Goal: Check status: Check status

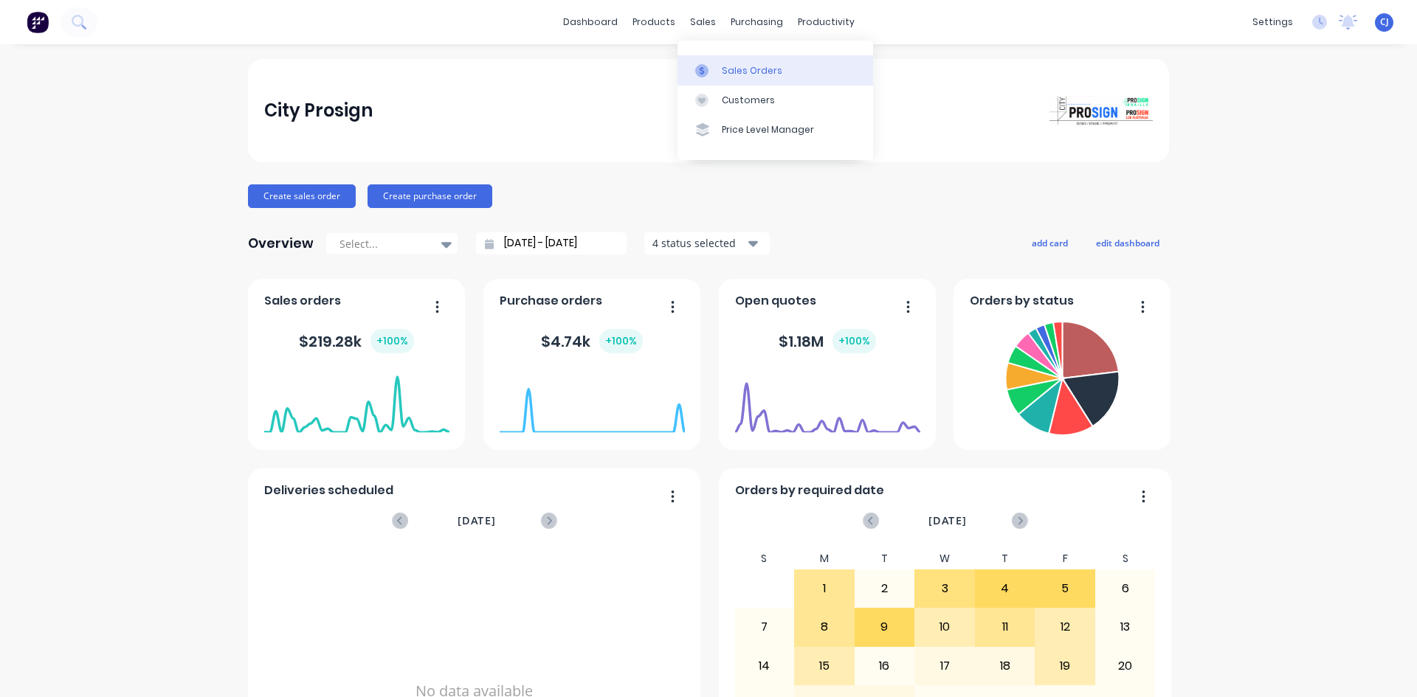
click at [719, 67] on link "Sales Orders" at bounding box center [775, 70] width 196 height 30
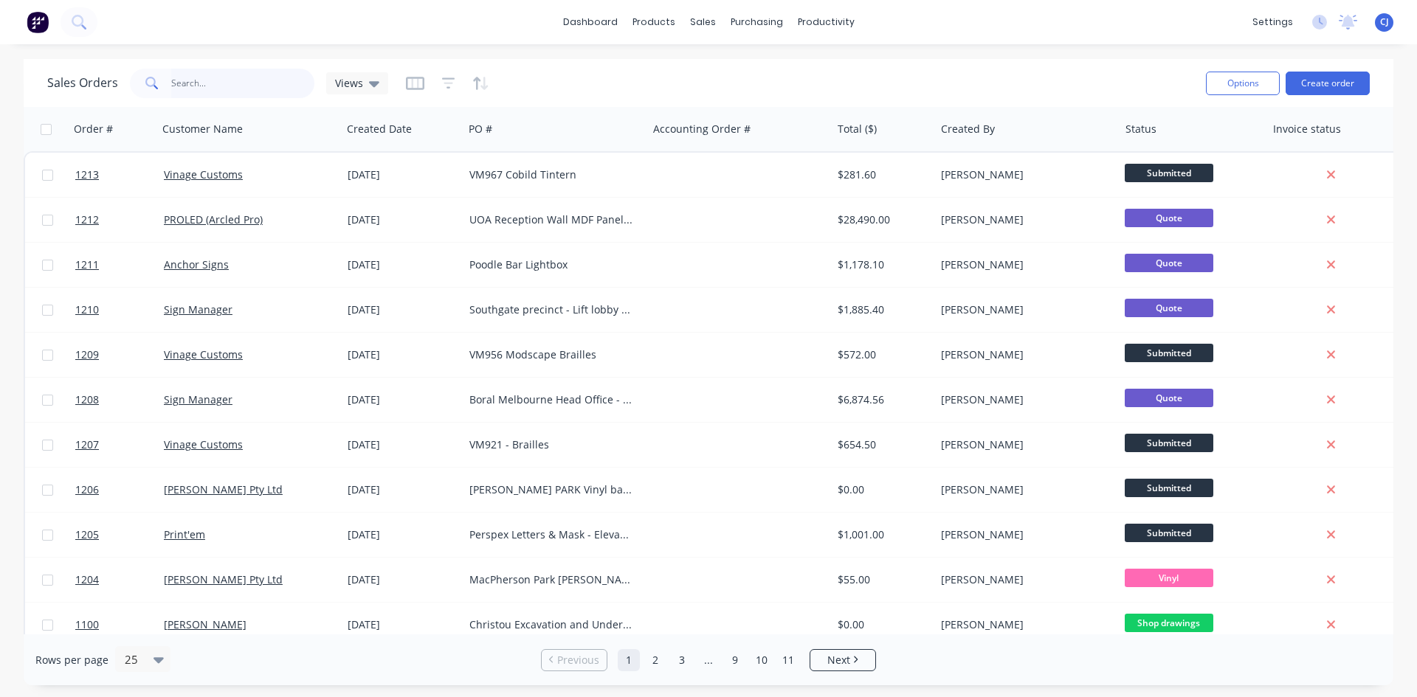
click at [173, 81] on input "text" at bounding box center [243, 84] width 144 height 30
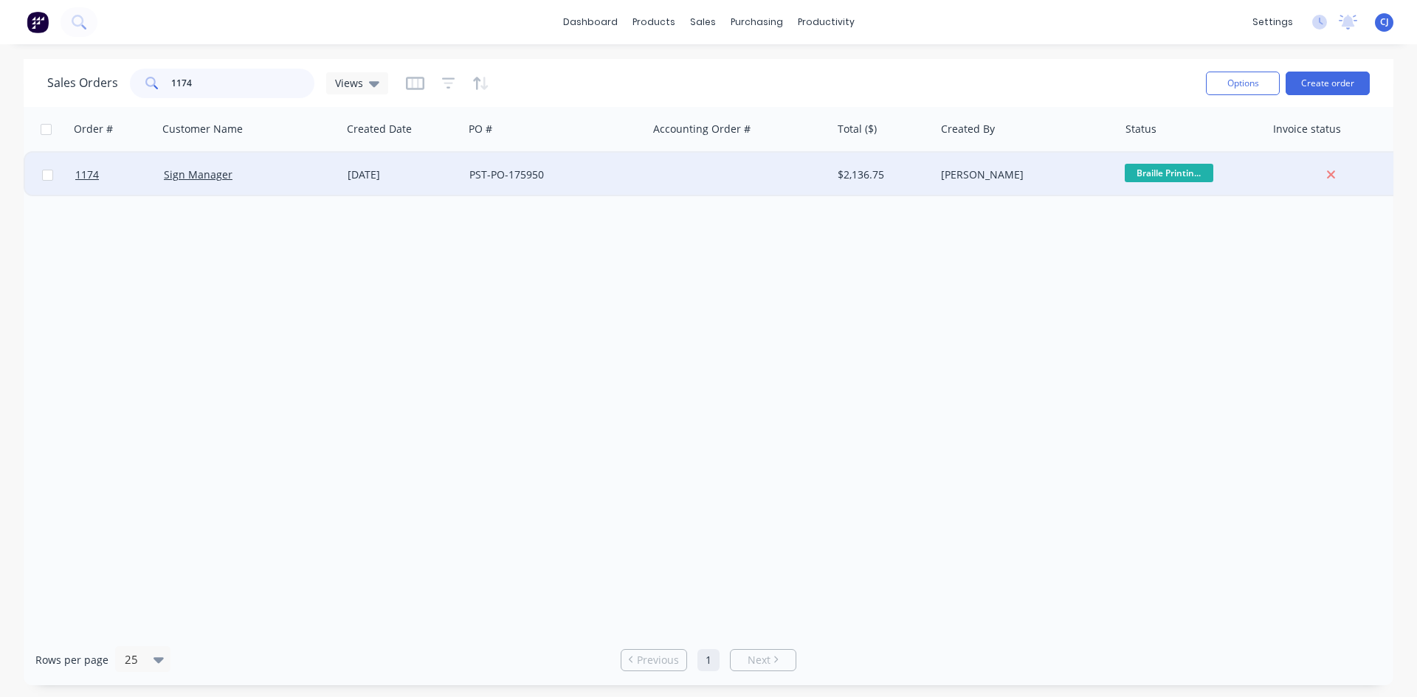
type input "1174"
click at [684, 176] on div at bounding box center [739, 175] width 184 height 44
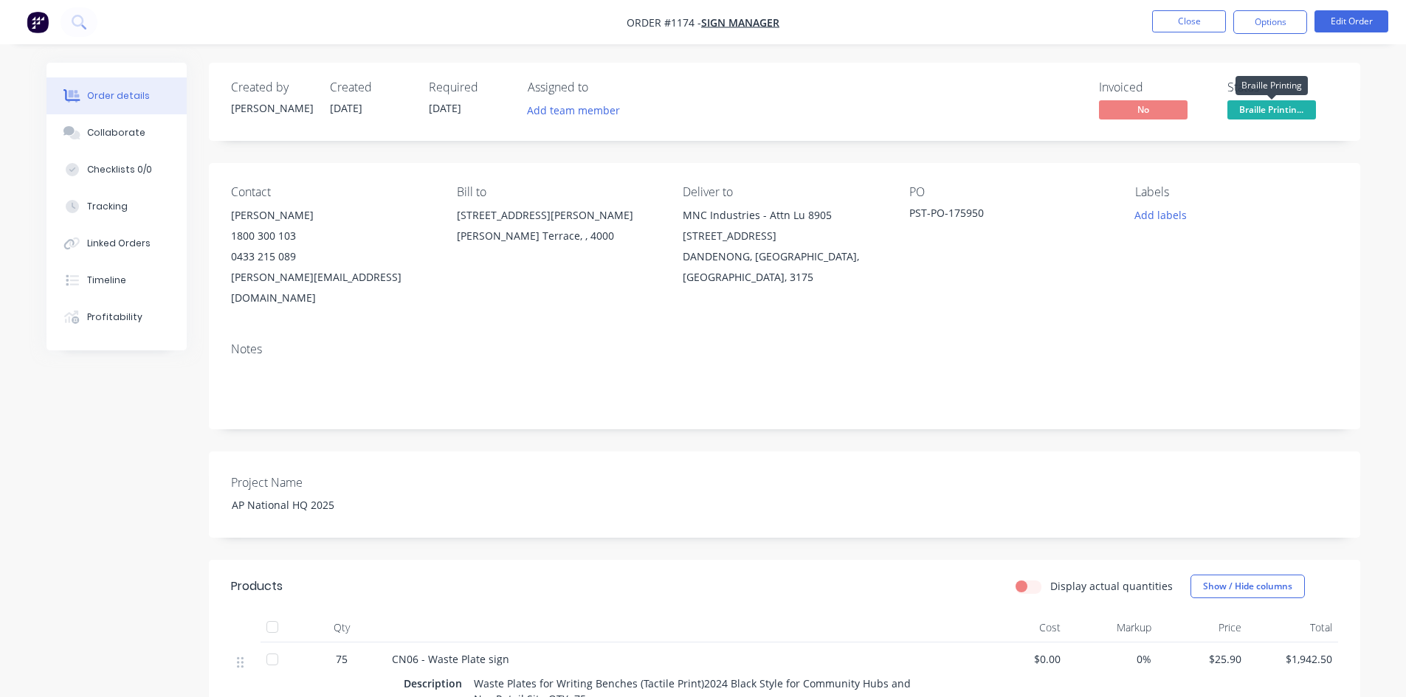
click at [1276, 113] on span "Braille Printin..." at bounding box center [1271, 109] width 89 height 18
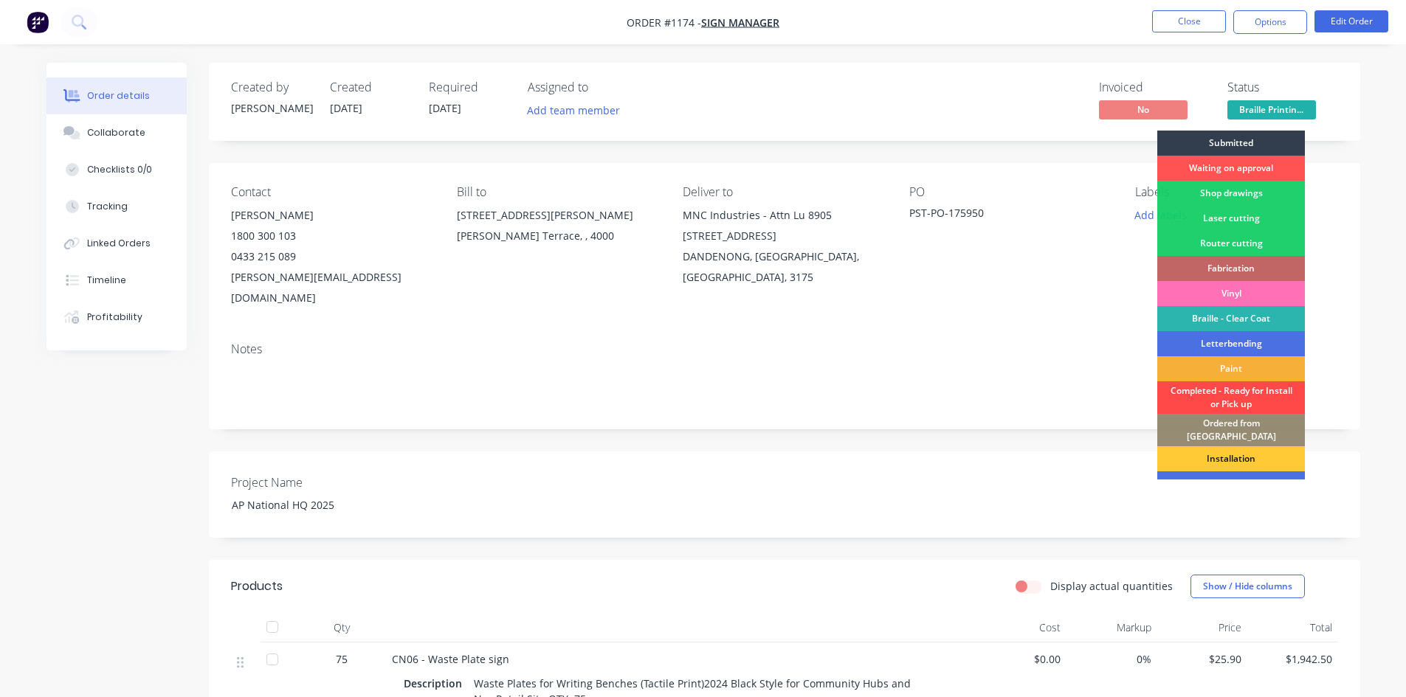
click at [1246, 393] on div "Completed - Ready for Install or Pick up" at bounding box center [1231, 398] width 148 height 32
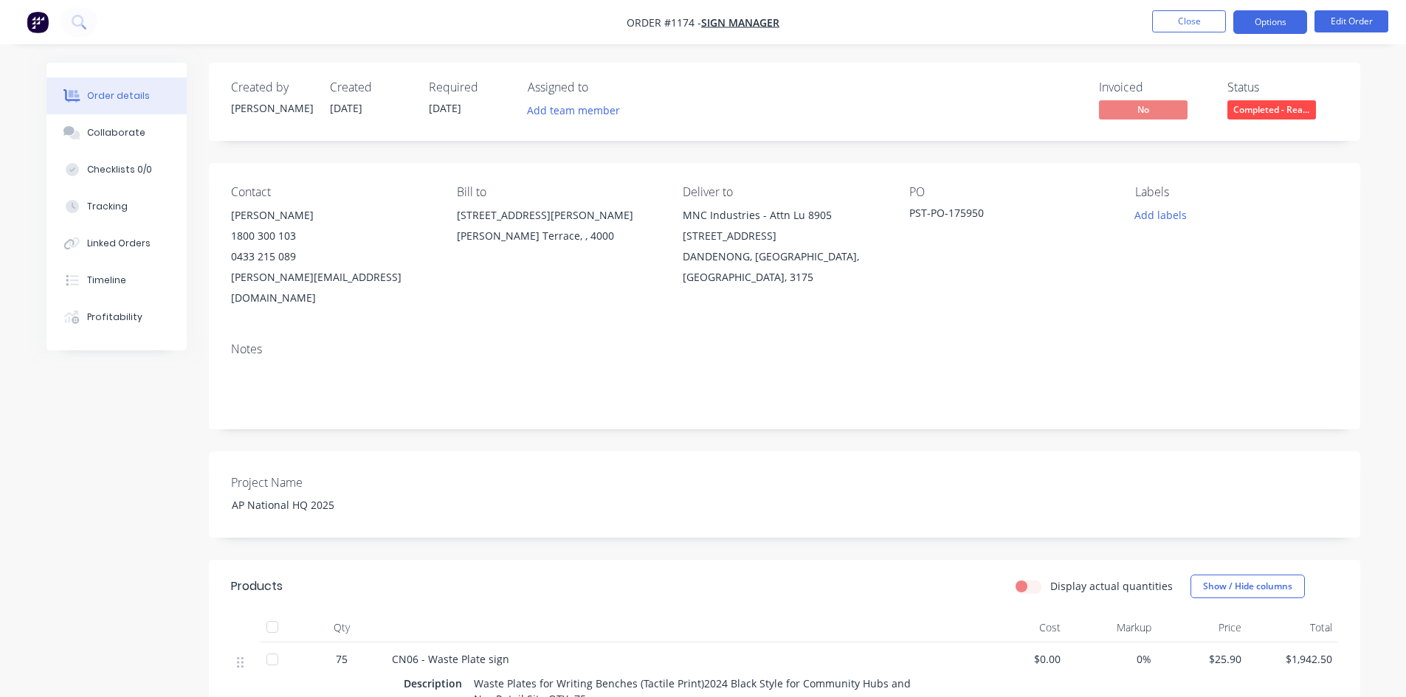
click at [1285, 25] on button "Options" at bounding box center [1270, 22] width 74 height 24
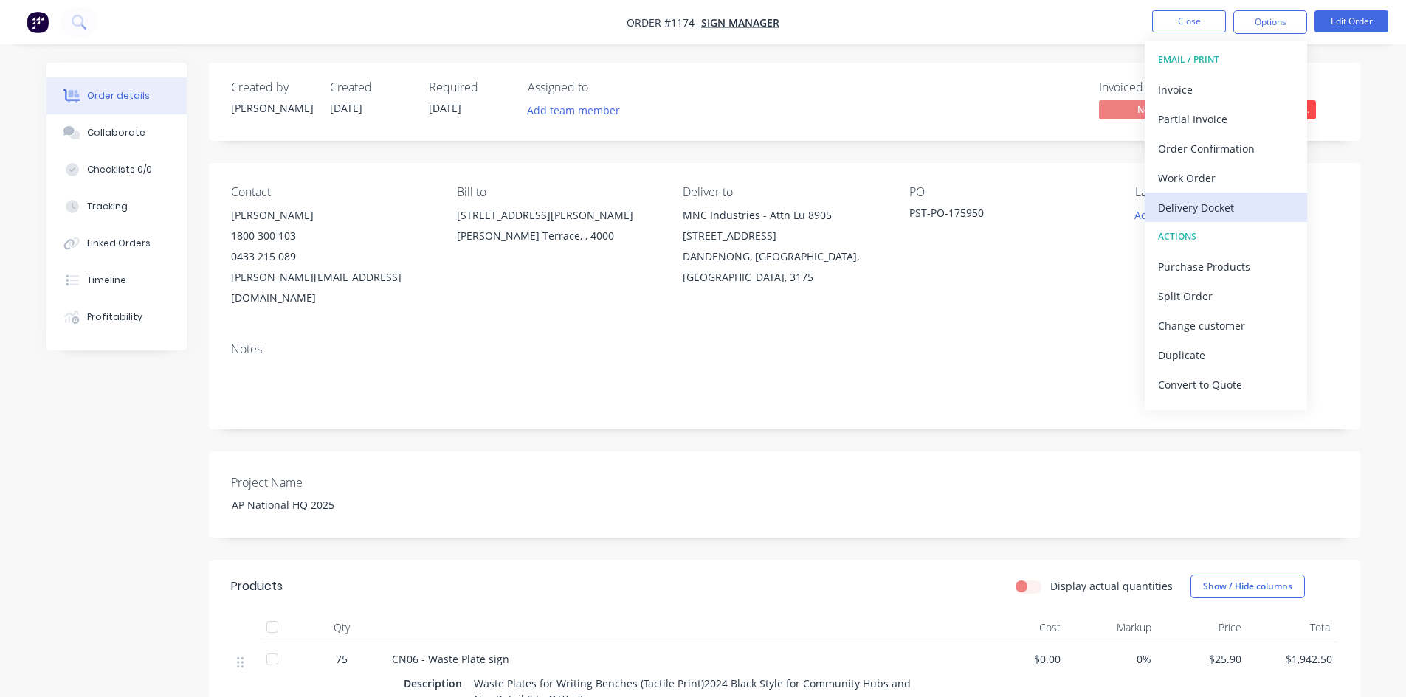
click at [1203, 203] on div "Delivery Docket" at bounding box center [1226, 207] width 136 height 21
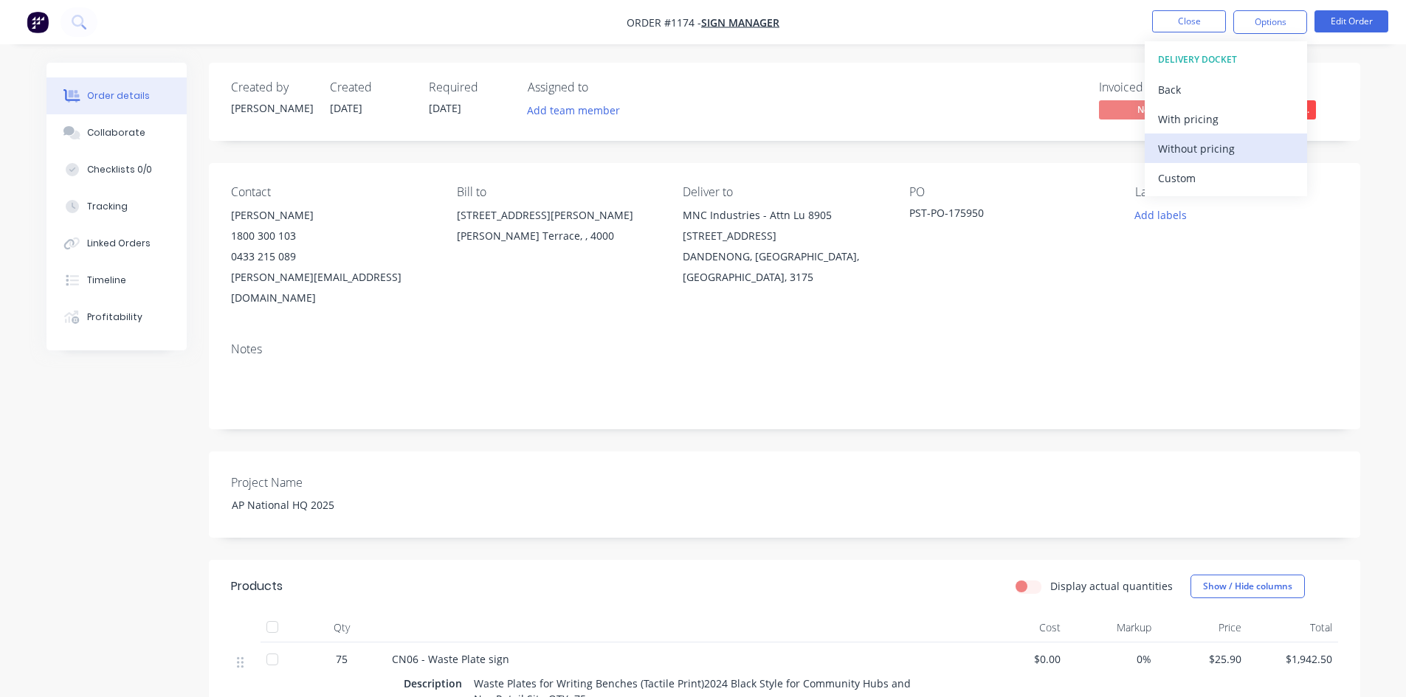
click at [1218, 144] on div "Without pricing" at bounding box center [1226, 148] width 136 height 21
click at [1025, 66] on div "Created by Luke Created 04/09/25 Required 12/09/25 Assigned to Add team member …" at bounding box center [784, 102] width 1151 height 78
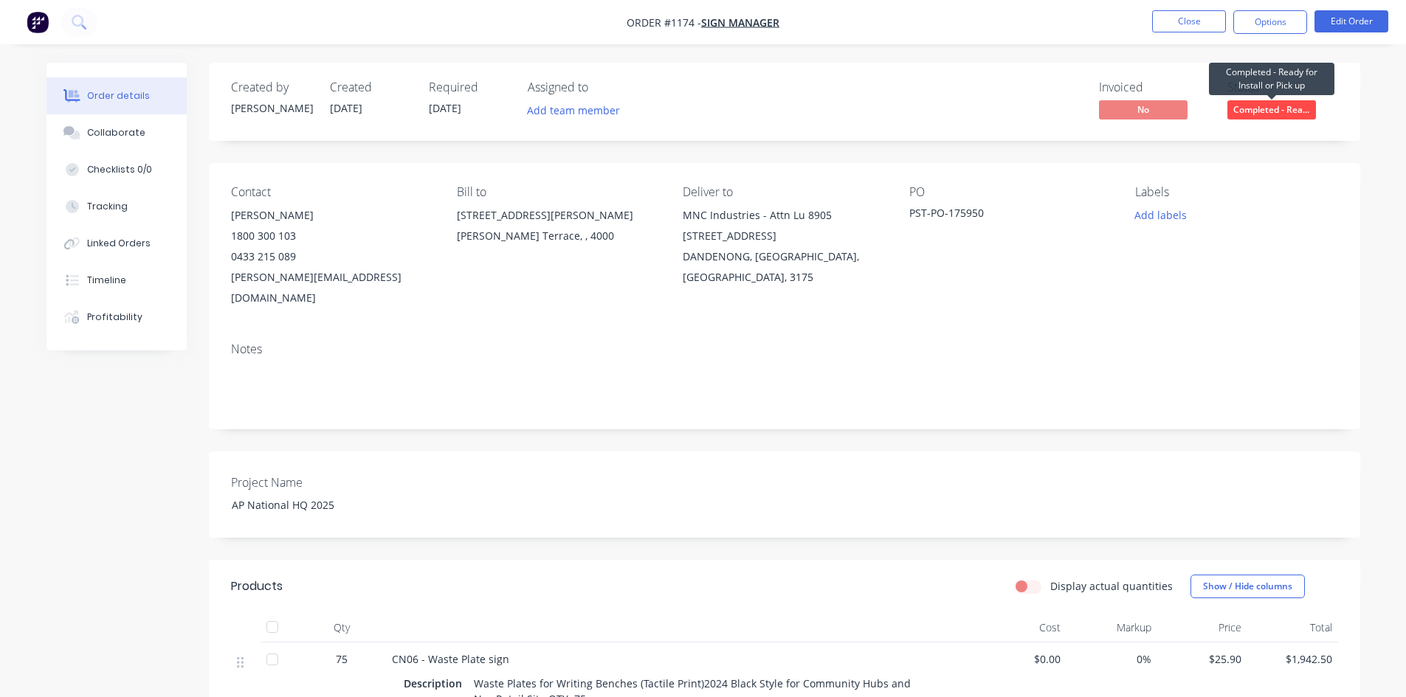
click at [1255, 108] on span "Completed - Rea..." at bounding box center [1271, 109] width 89 height 18
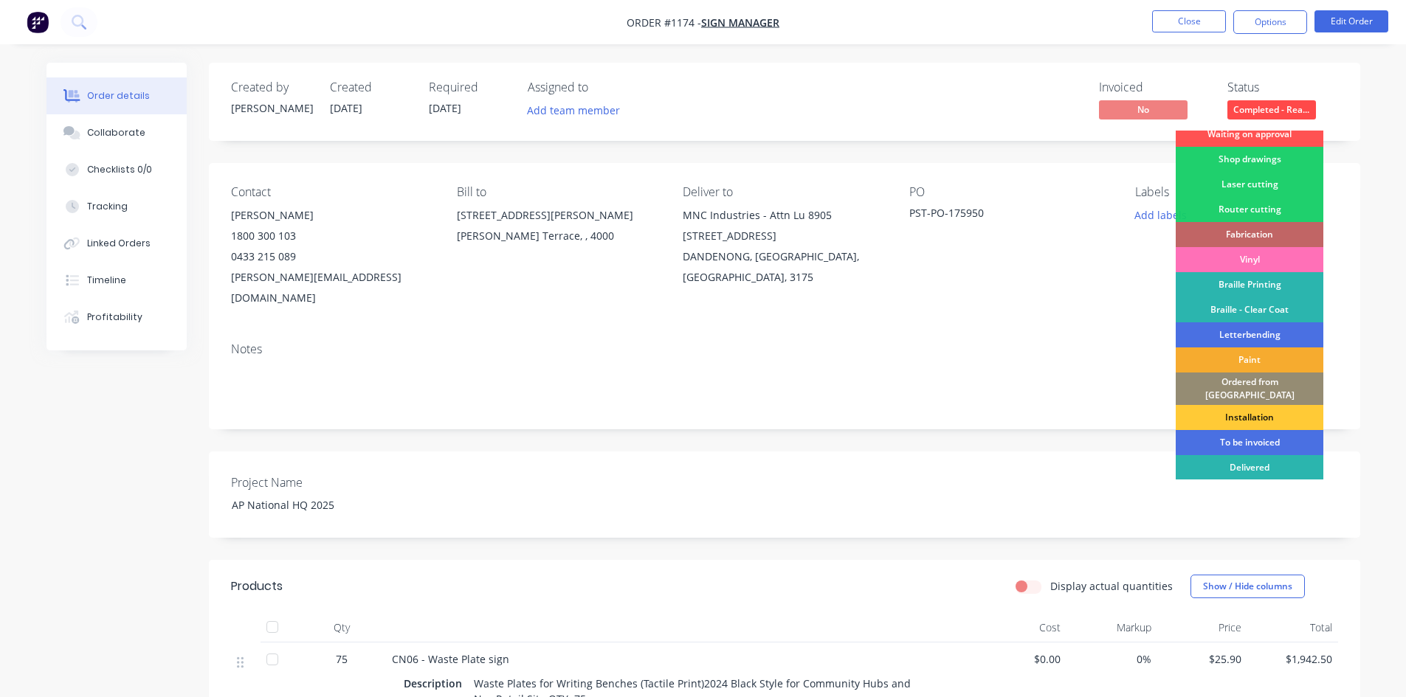
scroll to position [52, 0]
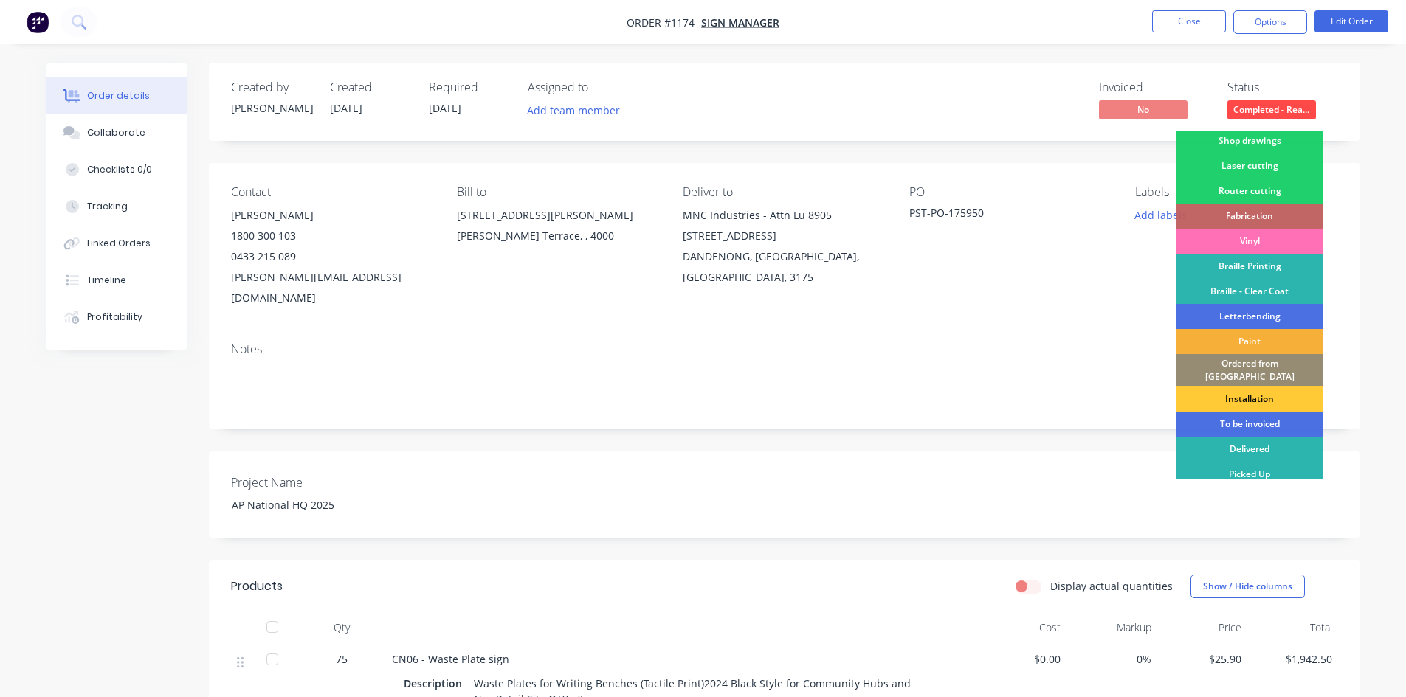
click at [947, 418] on div "Created by Luke Created 04/09/25 Required 12/09/25 Assigned to Add team member …" at bounding box center [784, 542] width 1151 height 959
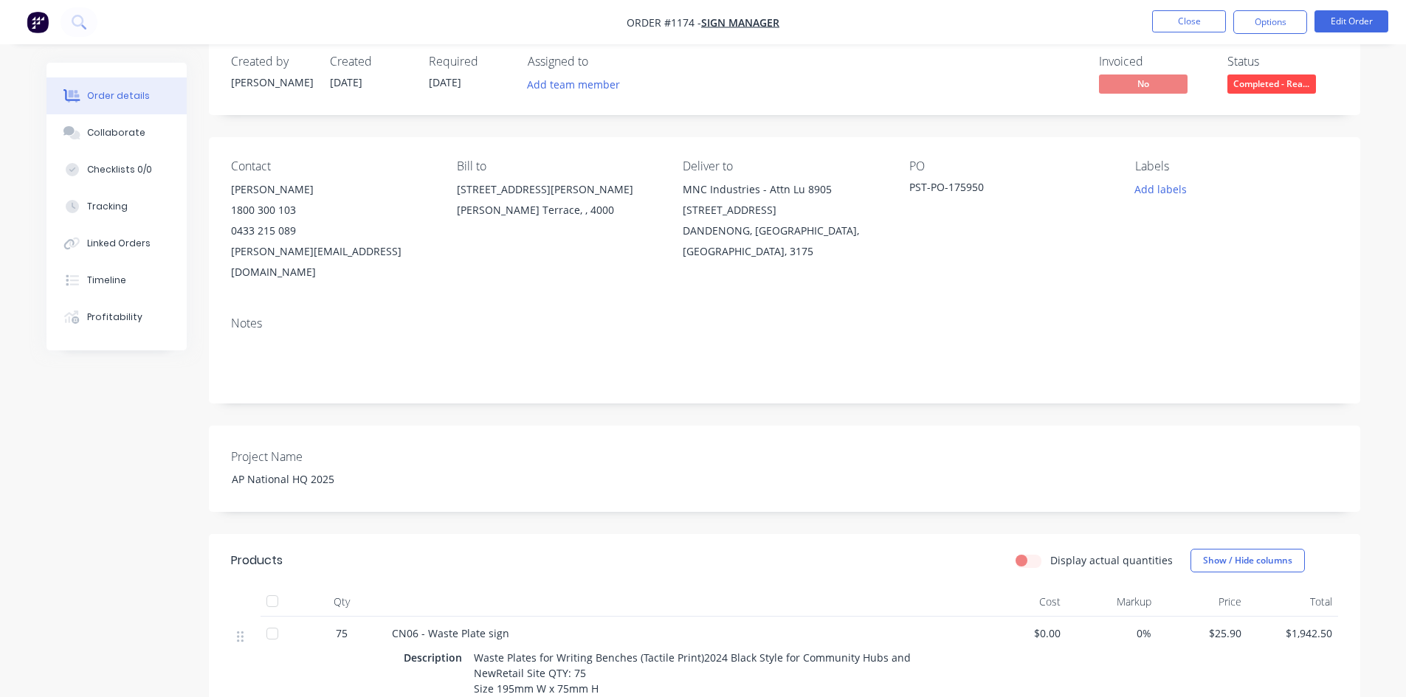
scroll to position [0, 0]
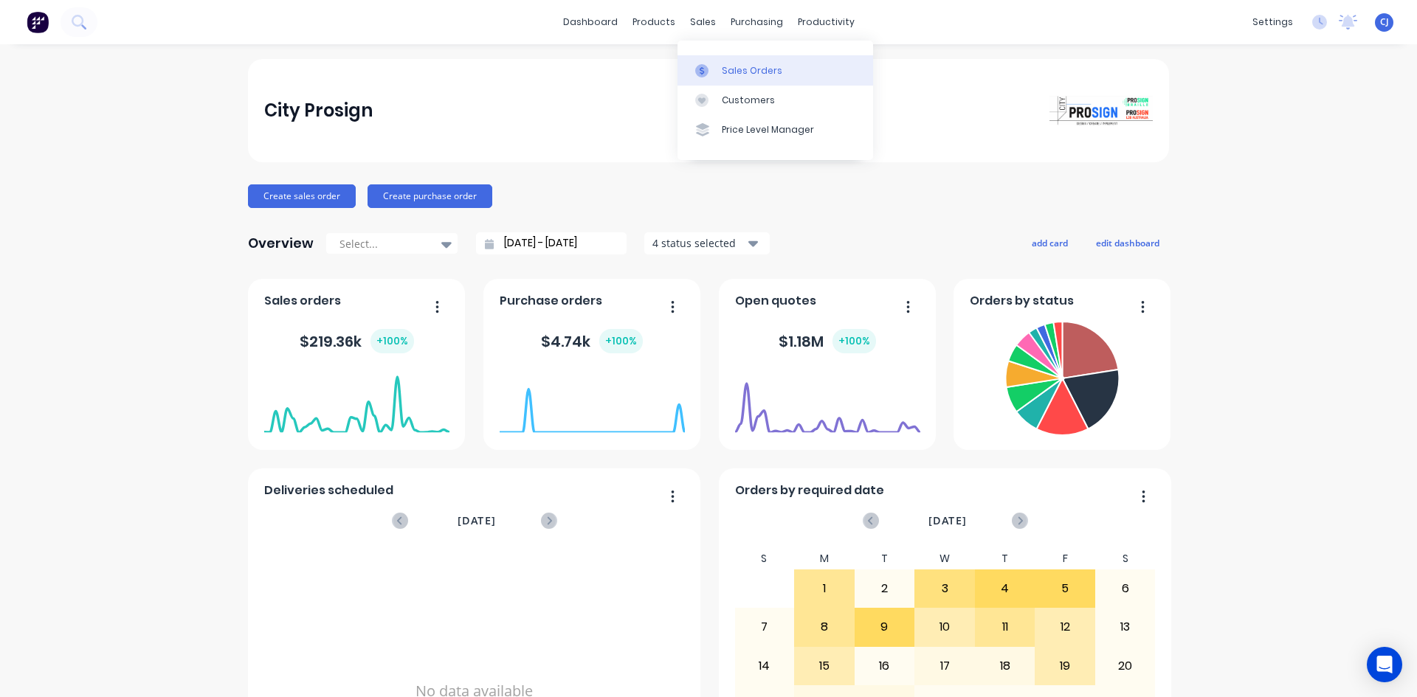
click at [704, 68] on icon at bounding box center [701, 70] width 13 height 13
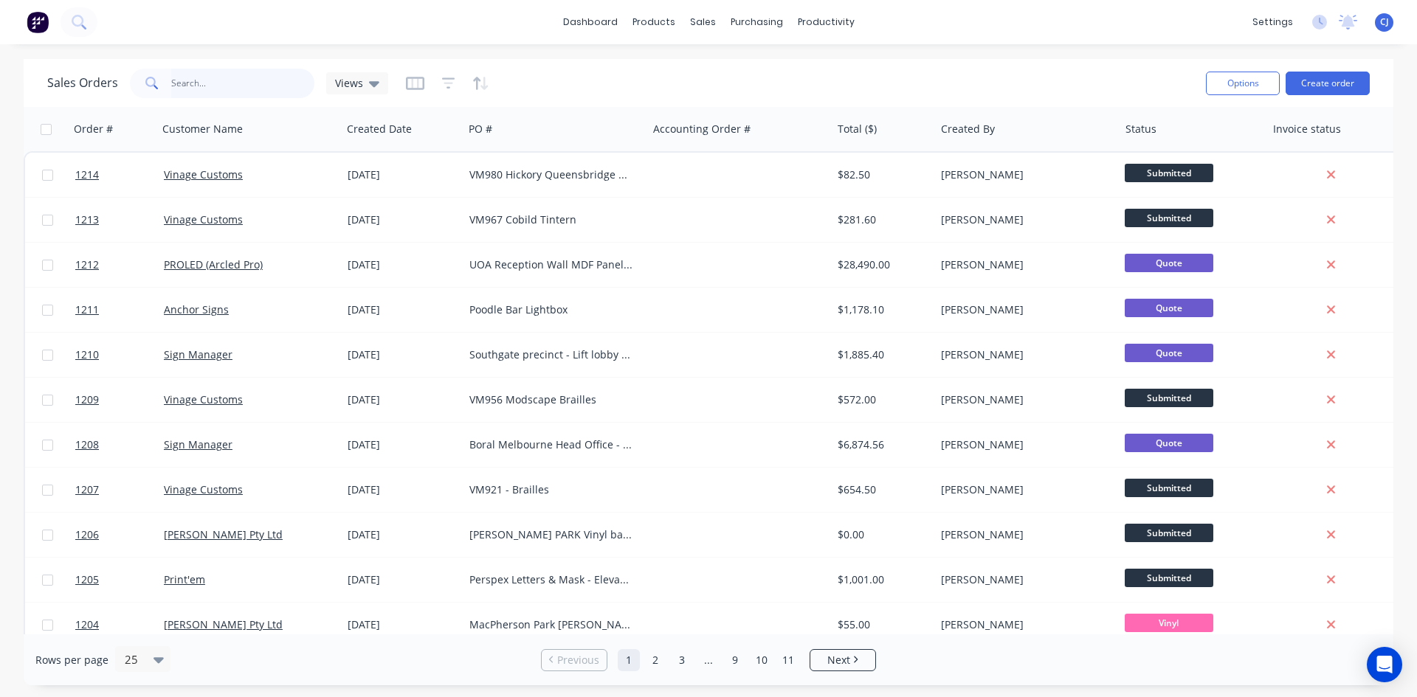
click at [234, 78] on input "text" at bounding box center [243, 84] width 144 height 30
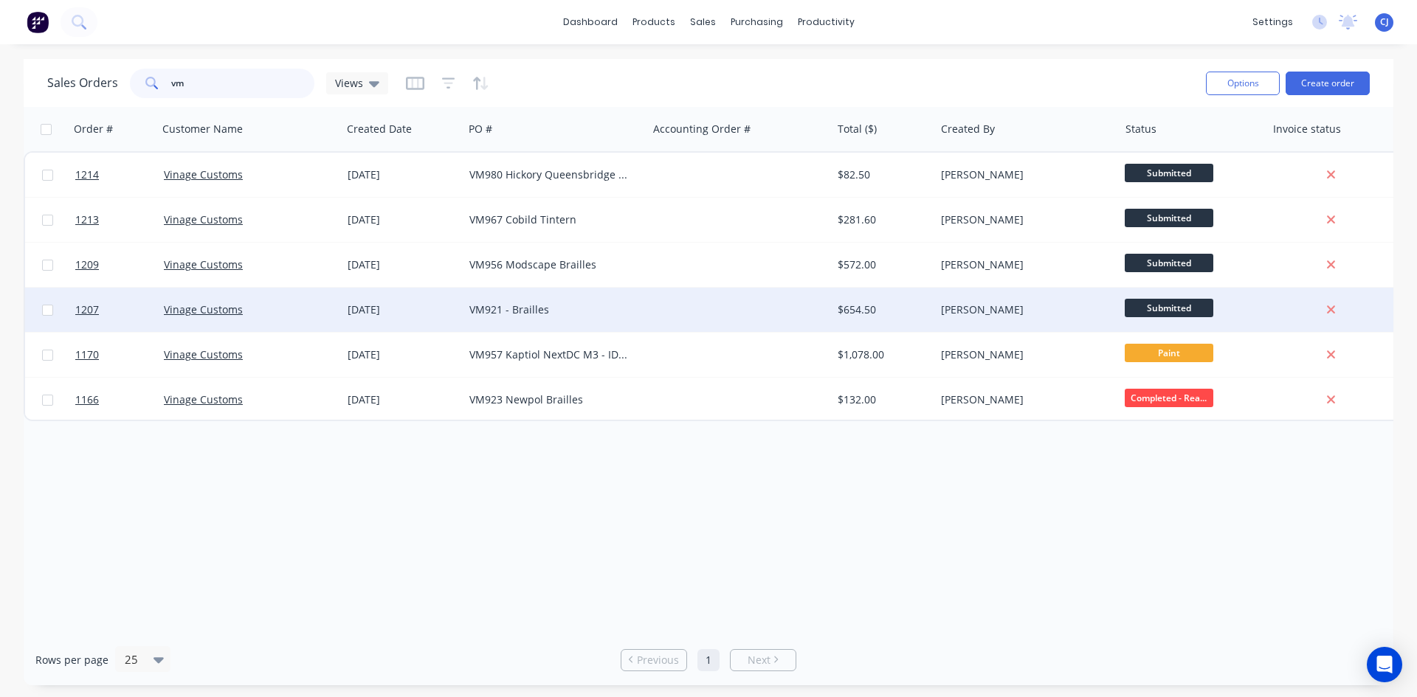
type input "vm"
click at [579, 300] on div "VM921 - Brailles" at bounding box center [555, 310] width 184 height 44
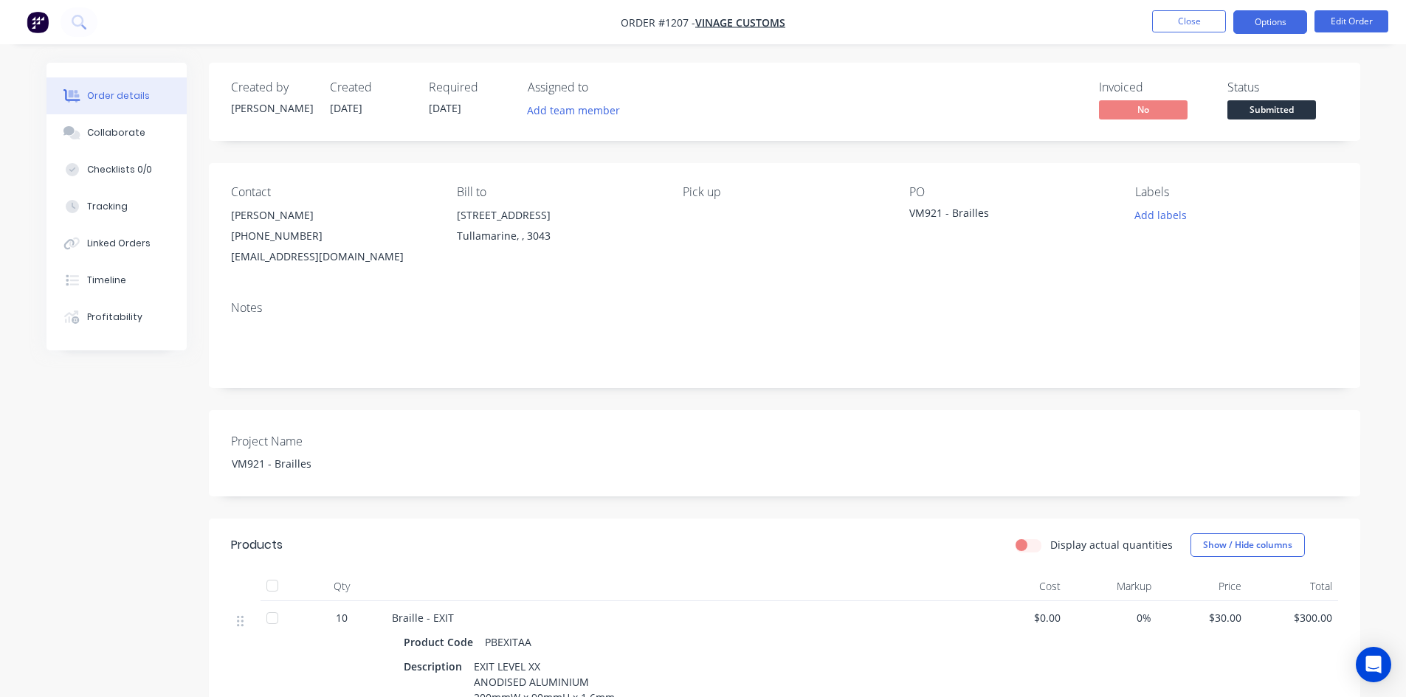
click at [1252, 27] on button "Options" at bounding box center [1270, 22] width 74 height 24
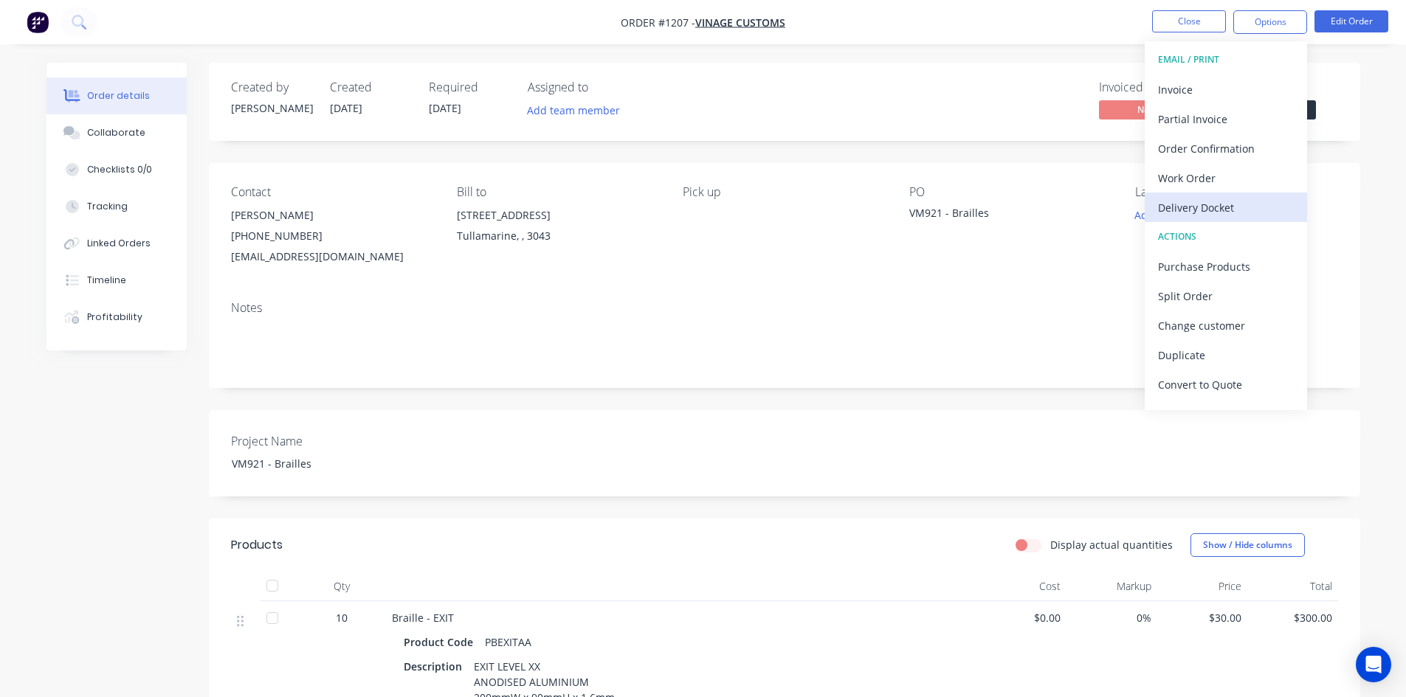
click at [1205, 204] on div "Delivery Docket" at bounding box center [1226, 207] width 136 height 21
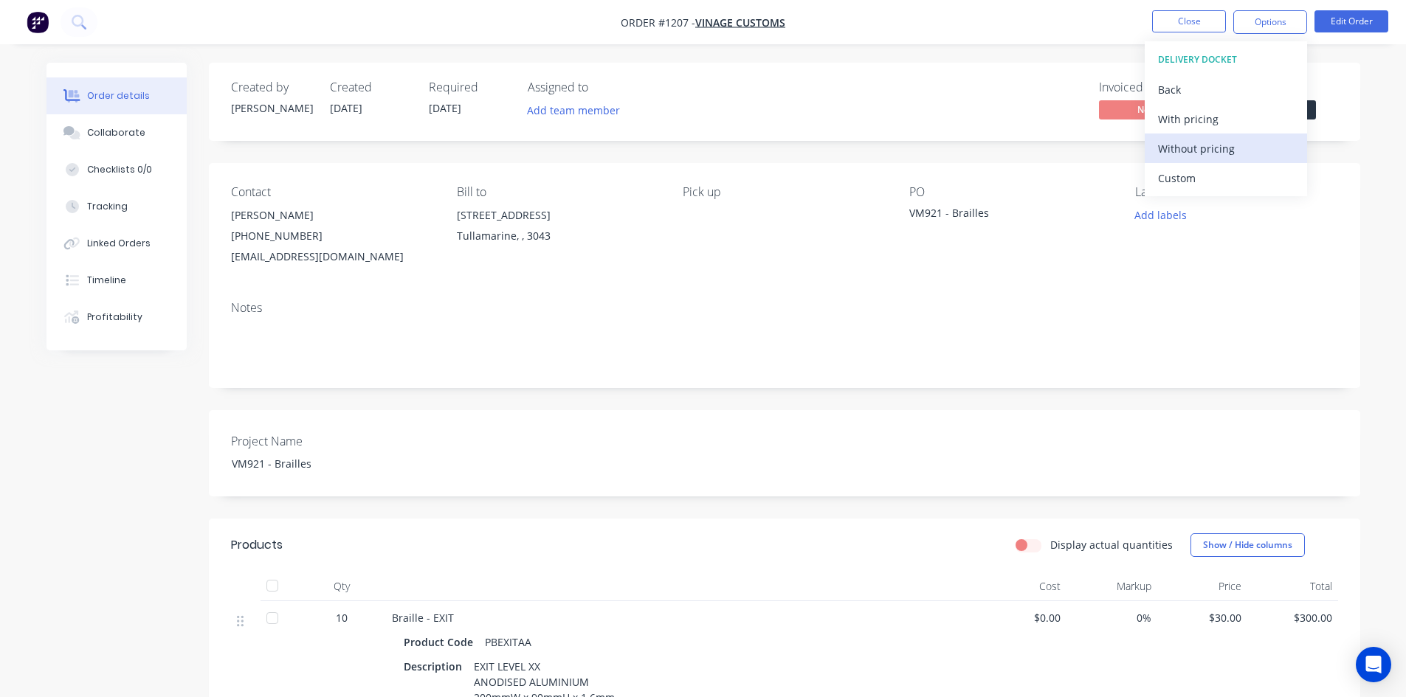
click at [1210, 153] on div "Without pricing" at bounding box center [1226, 148] width 136 height 21
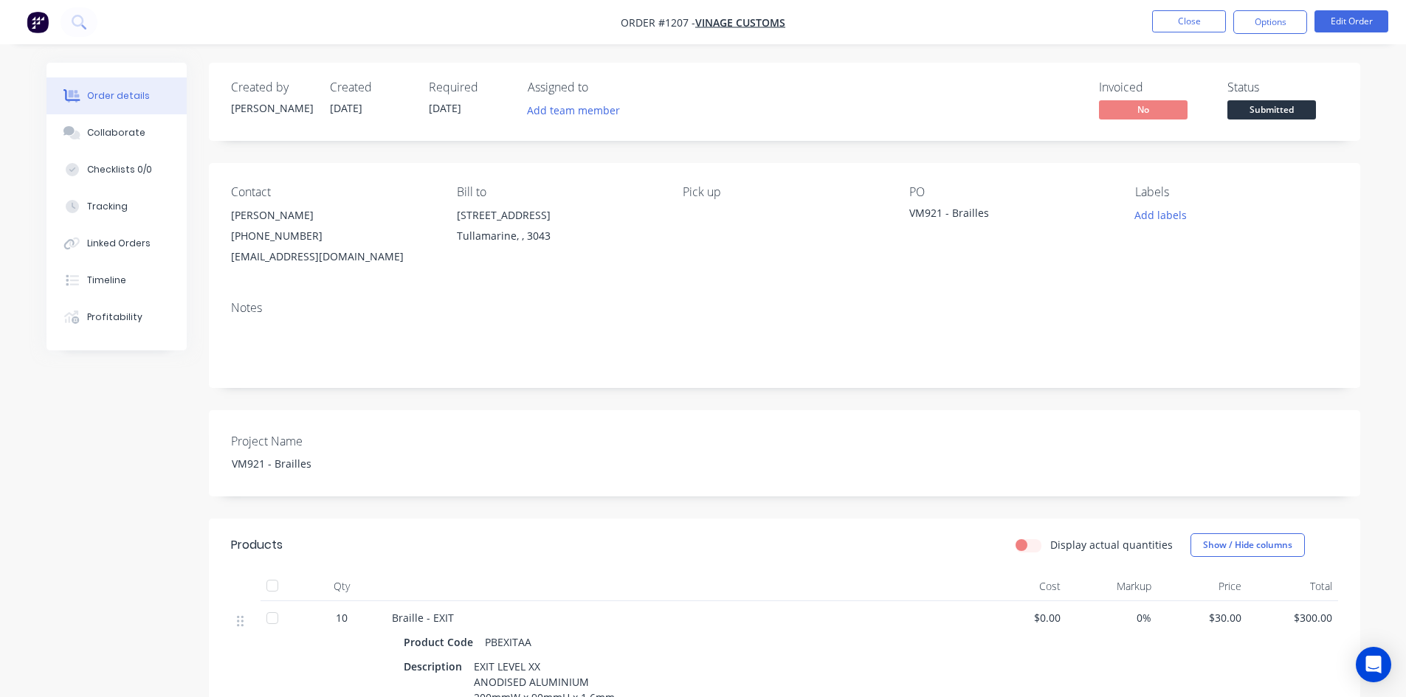
click at [579, 281] on div "Contact [PERSON_NAME] [PHONE_NUMBER] [EMAIL_ADDRESS][DOMAIN_NAME] Bill to [STRE…" at bounding box center [784, 226] width 1151 height 126
drag, startPoint x: 664, startPoint y: 17, endPoint x: 691, endPoint y: 17, distance: 26.6
click at [691, 17] on span "Order #1207 -" at bounding box center [658, 22] width 75 height 14
click at [1278, 109] on span "Submitted" at bounding box center [1271, 109] width 89 height 18
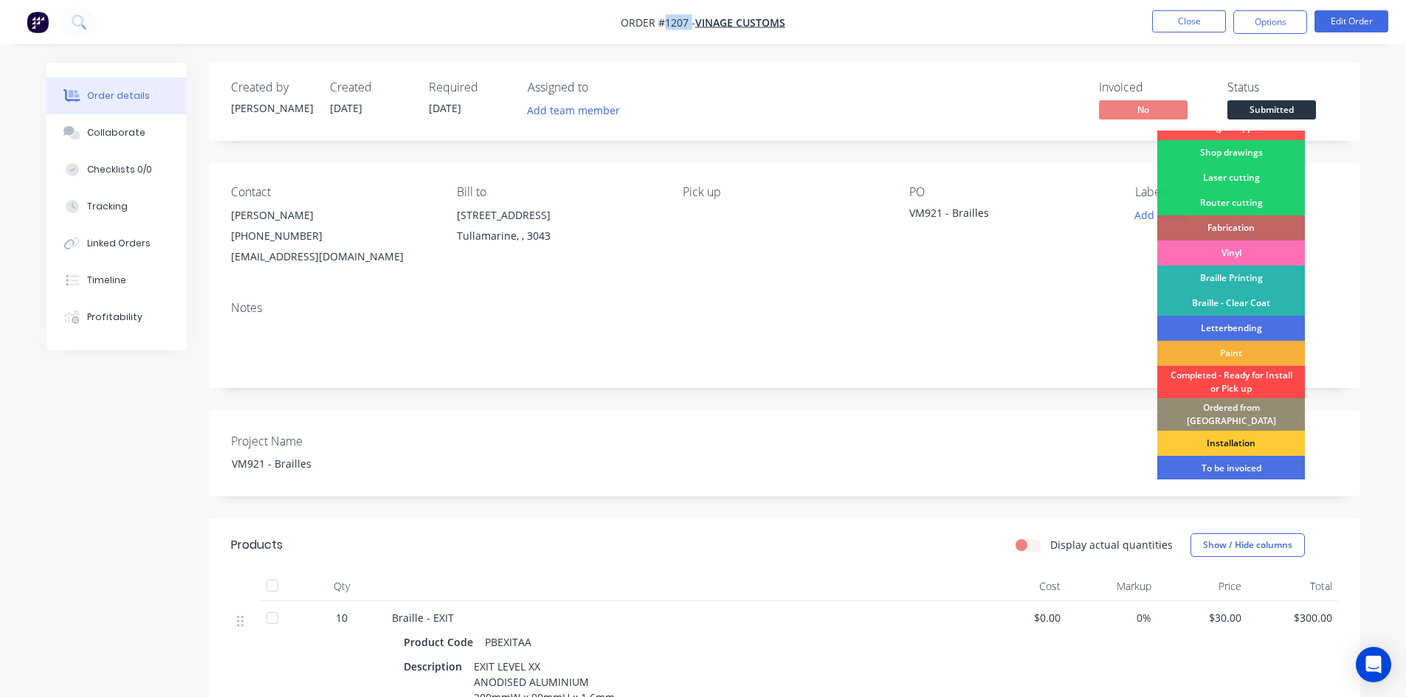
scroll to position [60, 0]
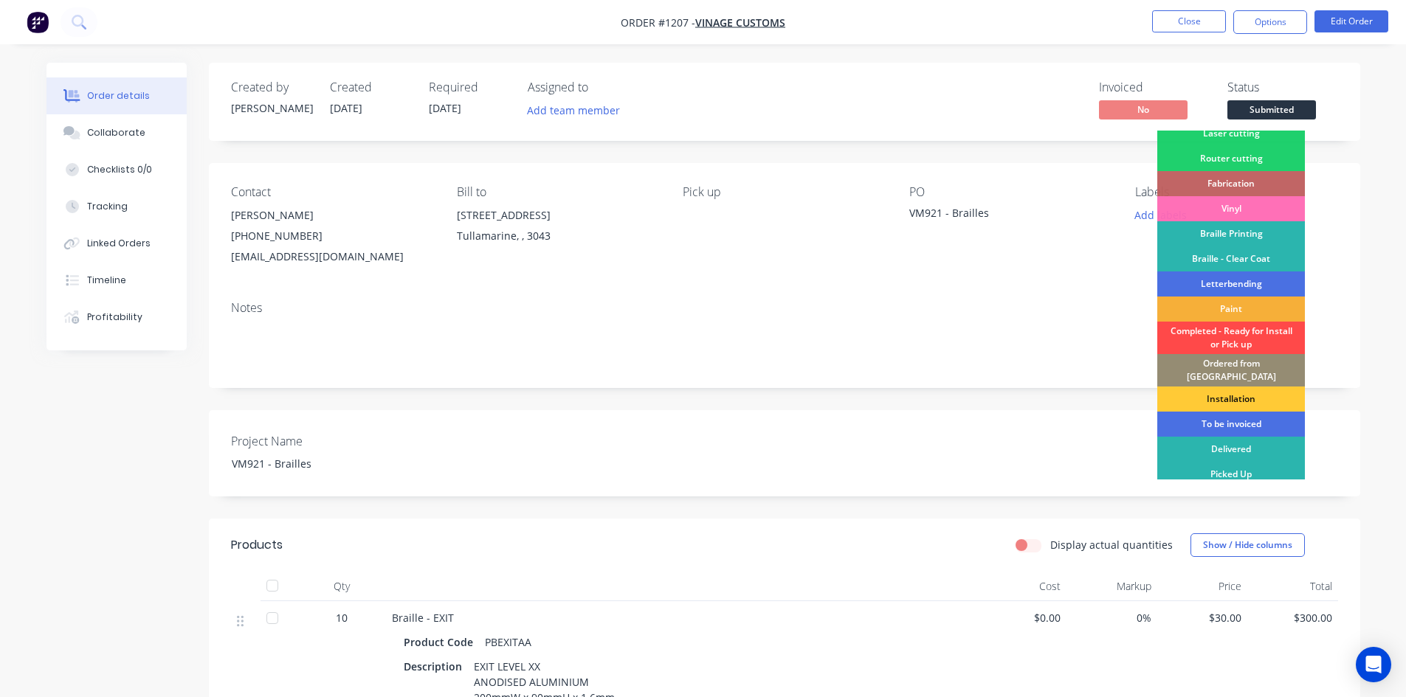
click at [1244, 328] on div "Completed - Ready for Install or Pick up" at bounding box center [1231, 338] width 148 height 32
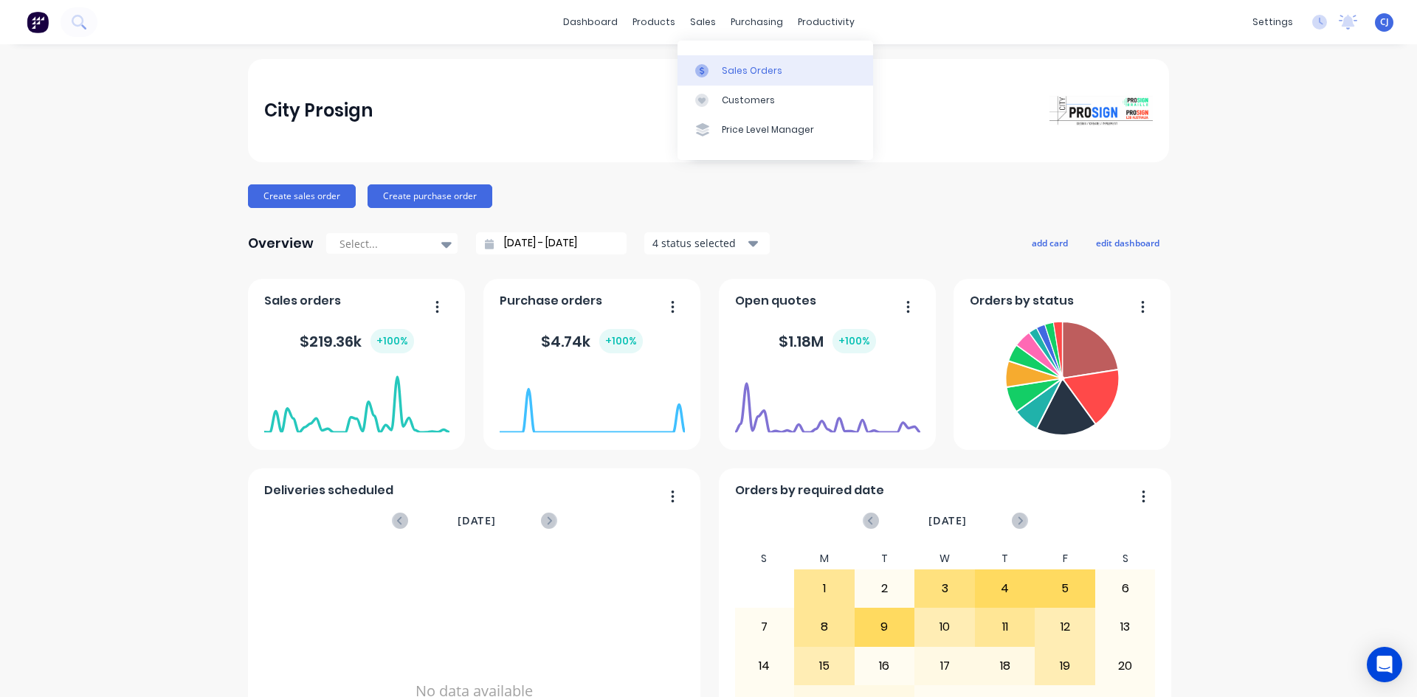
click at [705, 73] on icon at bounding box center [701, 70] width 13 height 13
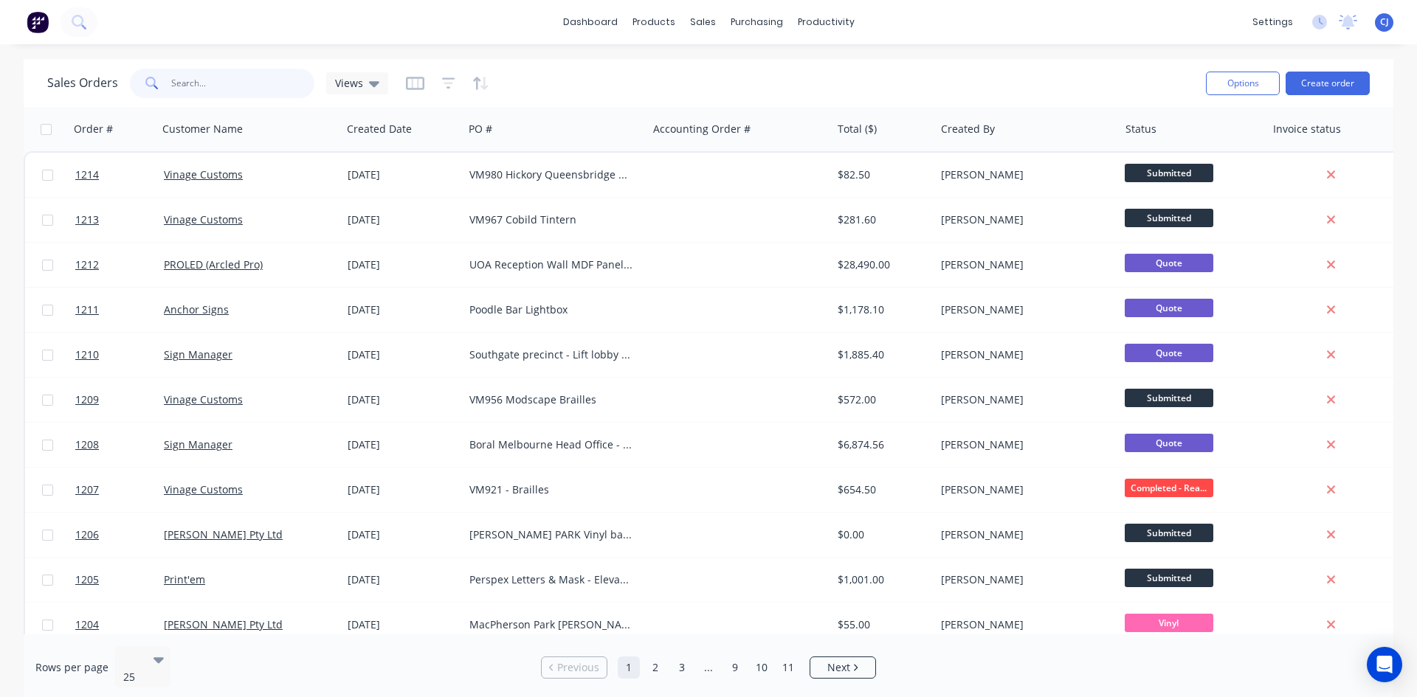
click at [232, 82] on input "text" at bounding box center [243, 84] width 144 height 30
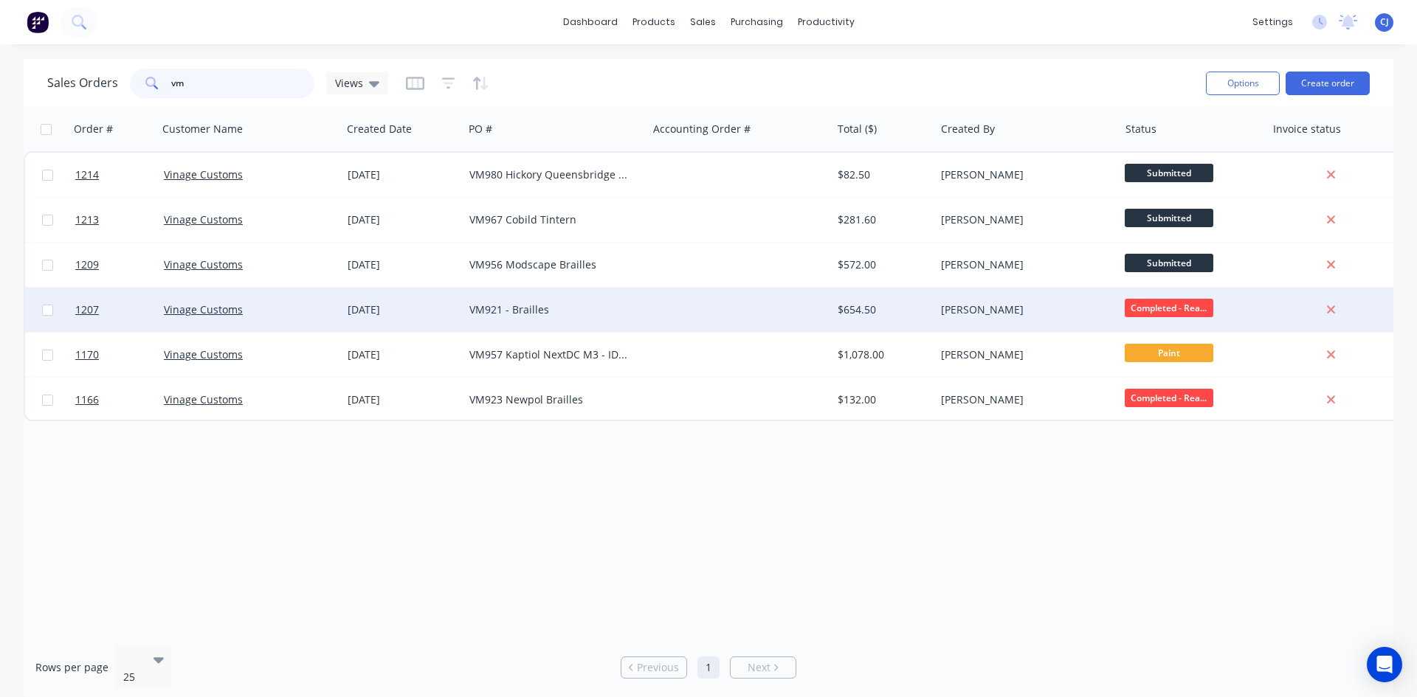
type input "vm"
click at [1220, 300] on div "Completed - Rea..." at bounding box center [1189, 310] width 128 height 22
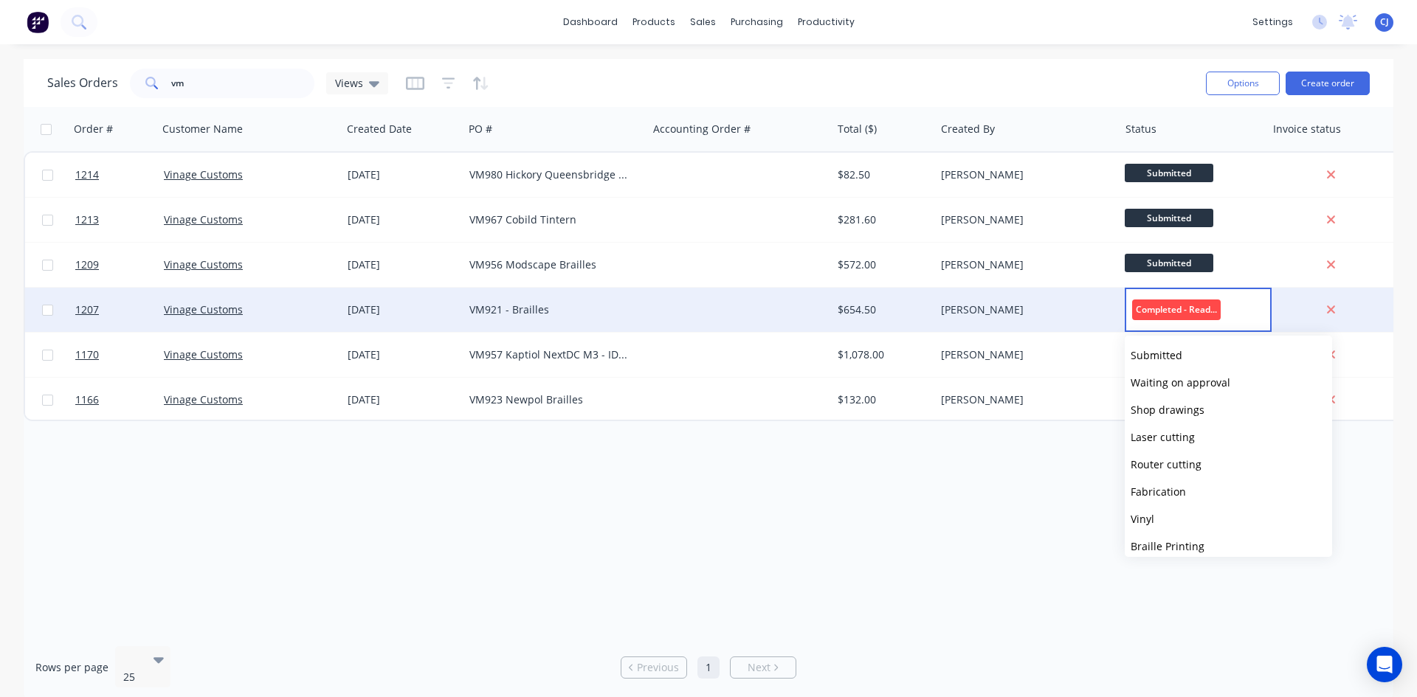
click at [953, 309] on div "[PERSON_NAME]" at bounding box center [1023, 310] width 164 height 15
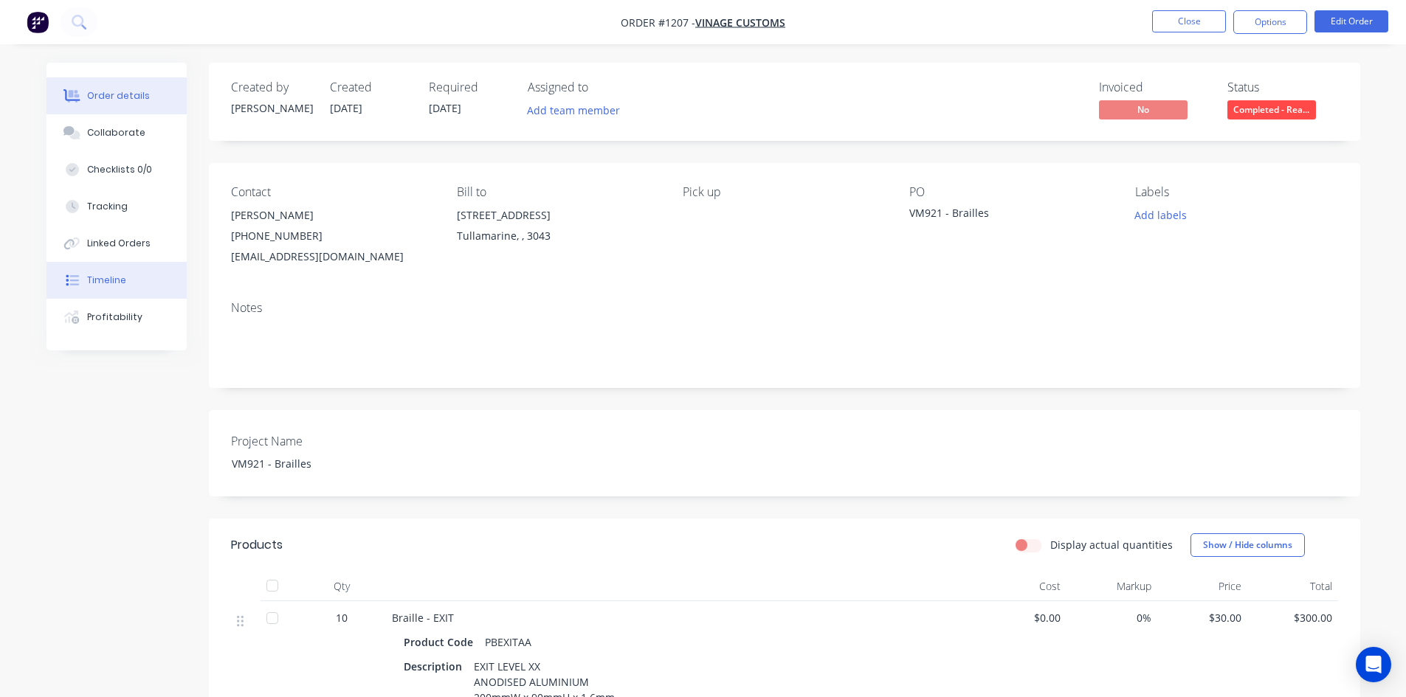
click at [117, 286] on div "Timeline" at bounding box center [106, 280] width 39 height 13
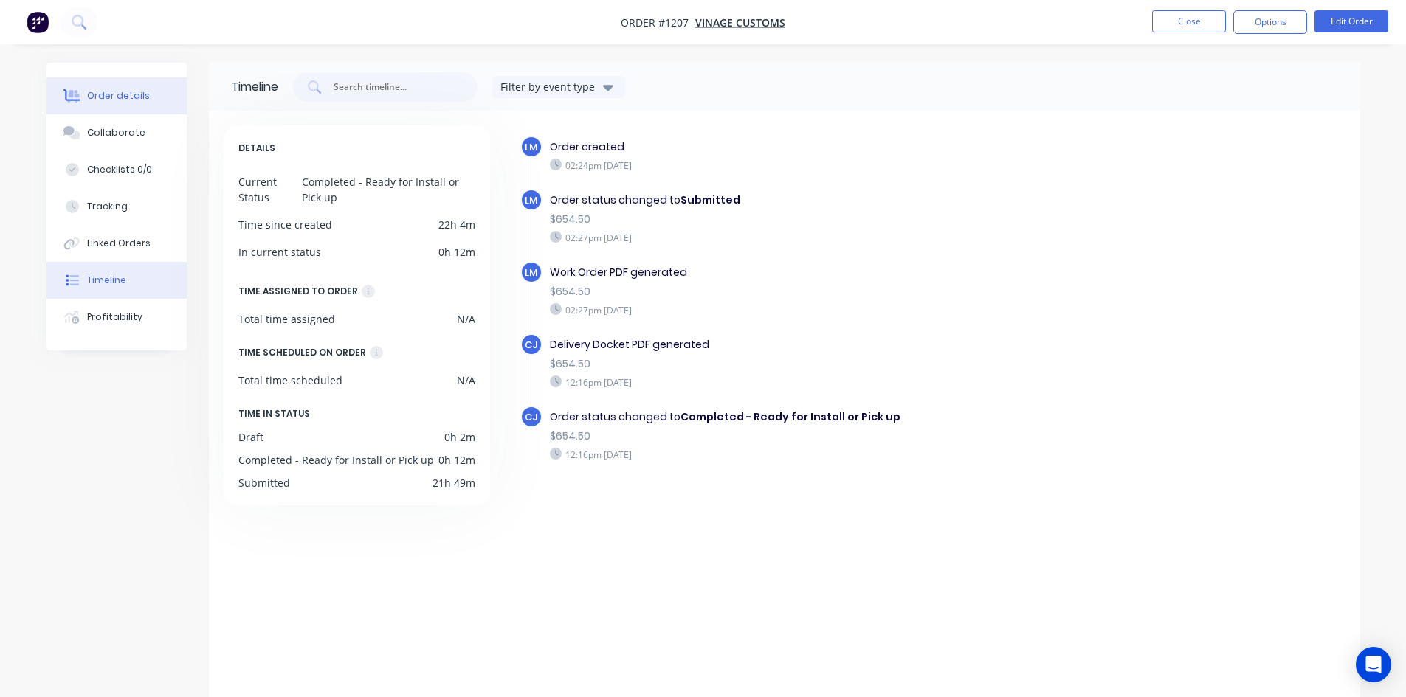
click at [129, 108] on button "Order details" at bounding box center [116, 95] width 140 height 37
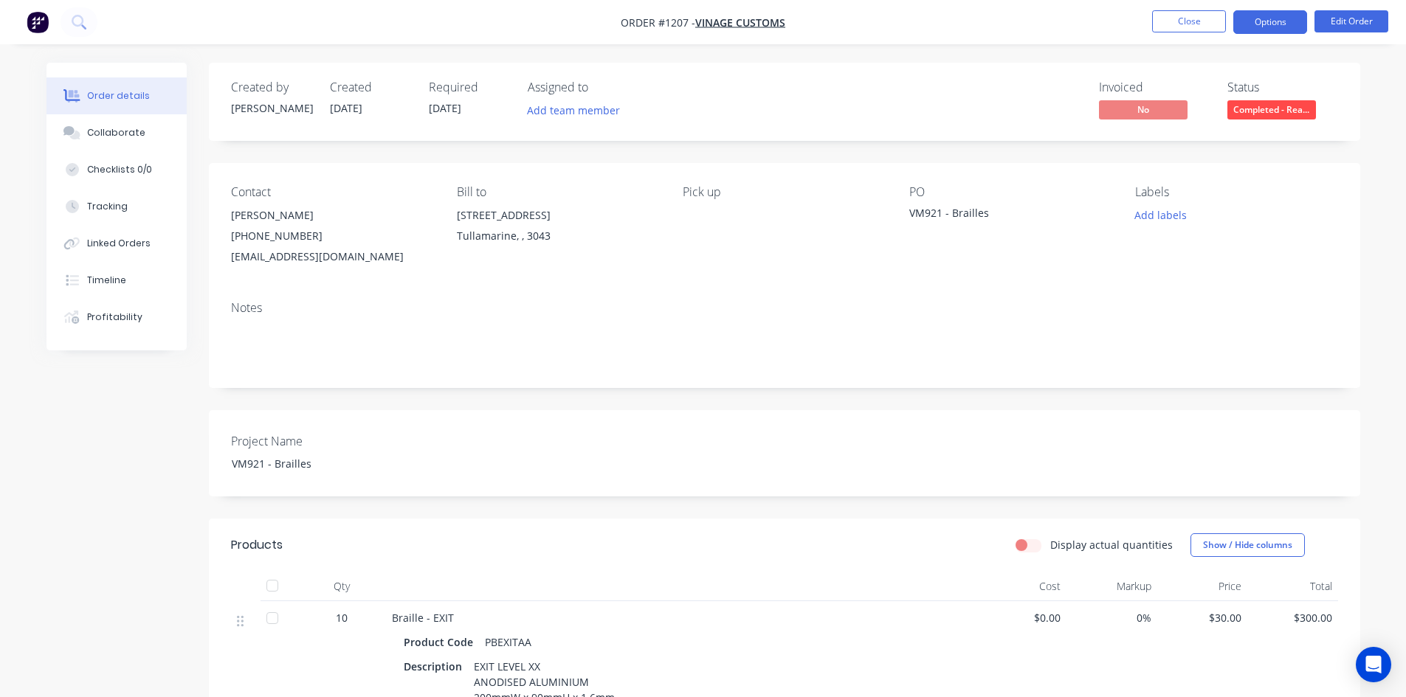
click at [1272, 28] on button "Options" at bounding box center [1270, 22] width 74 height 24
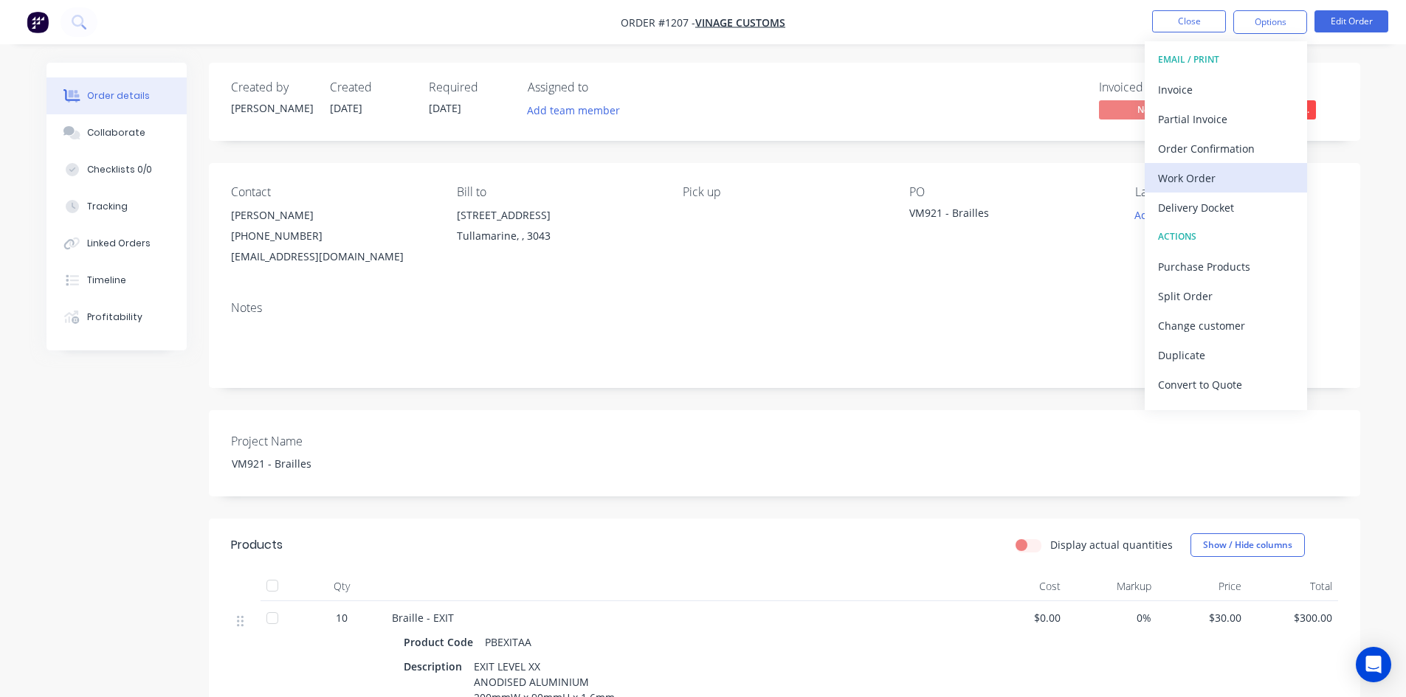
click at [1219, 173] on div "Work Order" at bounding box center [1226, 178] width 136 height 21
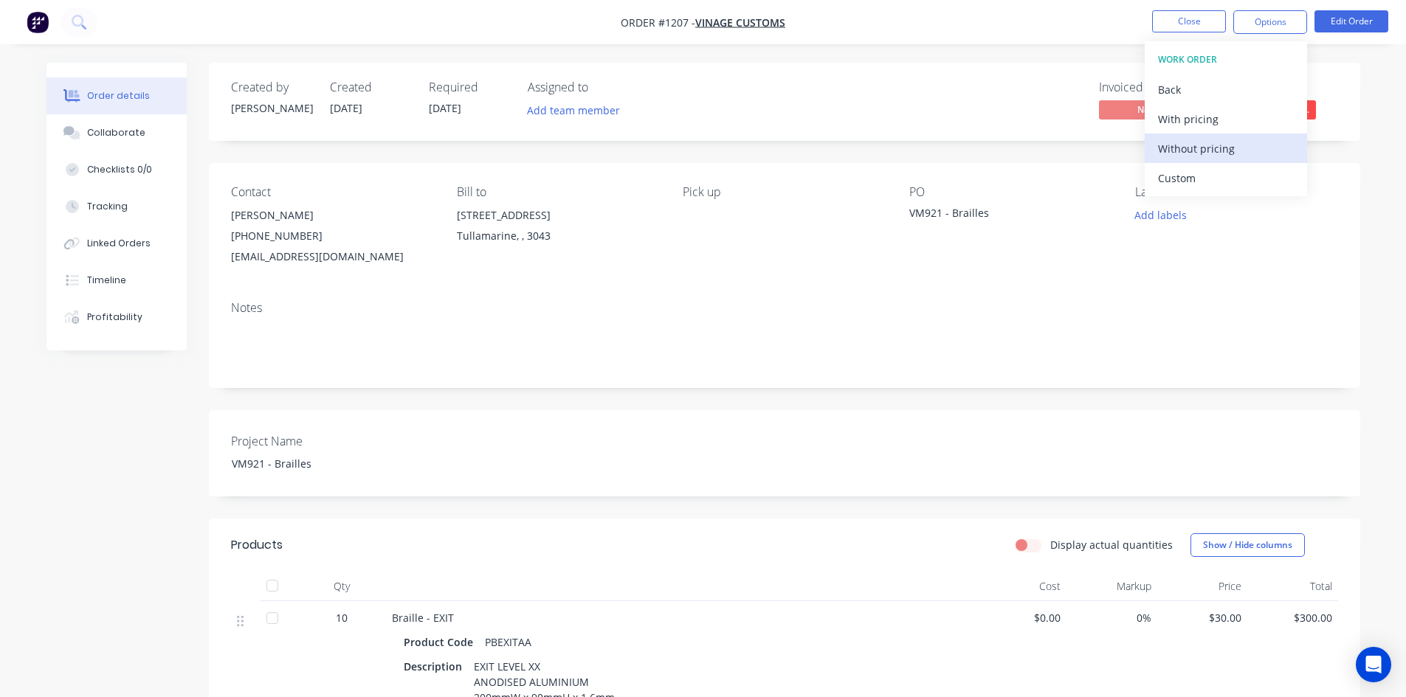
click at [1221, 145] on div "Without pricing" at bounding box center [1226, 148] width 136 height 21
